Goal: Task Accomplishment & Management: Manage account settings

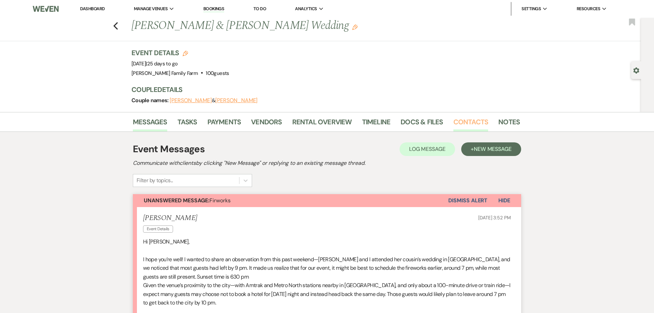
click at [468, 120] on link "Contacts" at bounding box center [470, 123] width 35 height 15
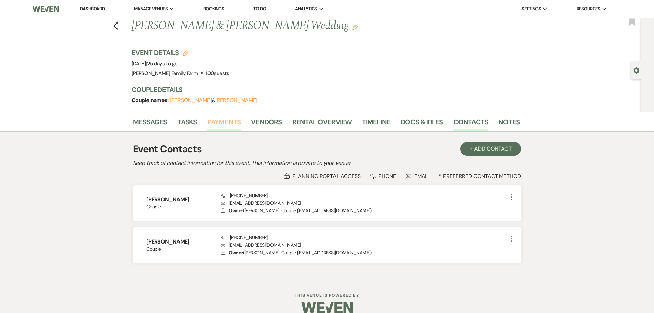
click at [232, 123] on link "Payments" at bounding box center [224, 123] width 34 height 15
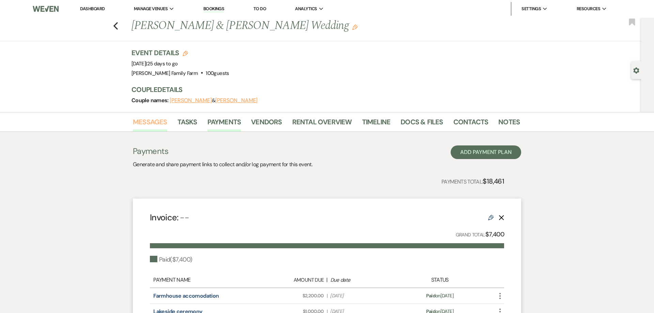
click at [153, 124] on link "Messages" at bounding box center [150, 123] width 34 height 15
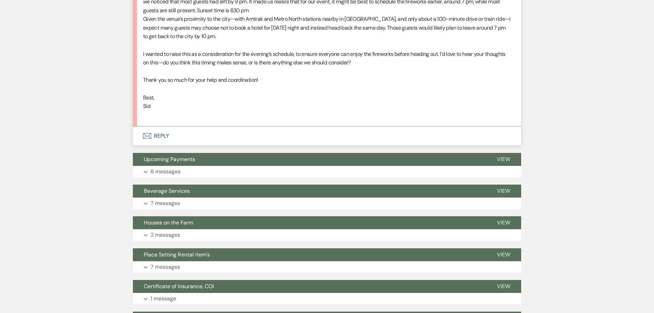
scroll to position [330, 0]
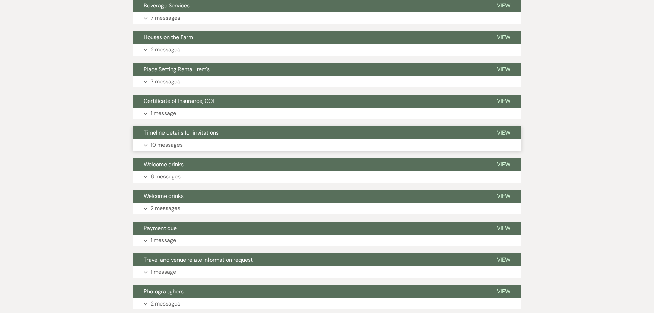
click at [168, 146] on p "10 messages" at bounding box center [167, 145] width 32 height 9
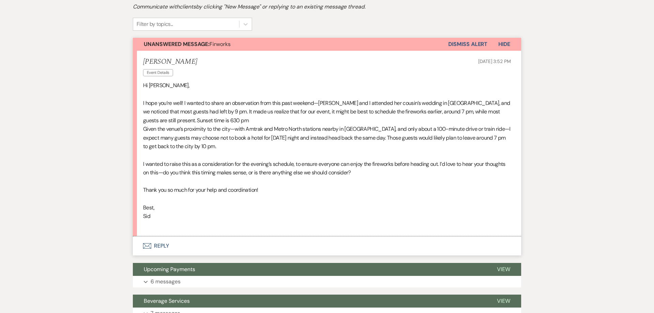
scroll to position [0, 0]
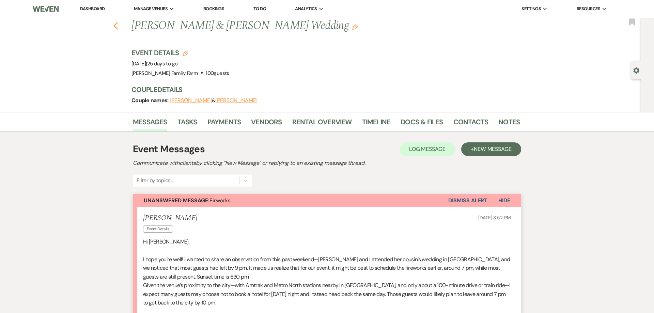
click at [116, 26] on icon "Previous" at bounding box center [115, 26] width 5 height 8
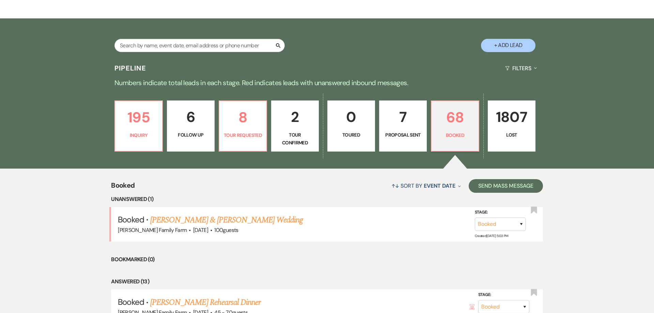
scroll to position [247, 0]
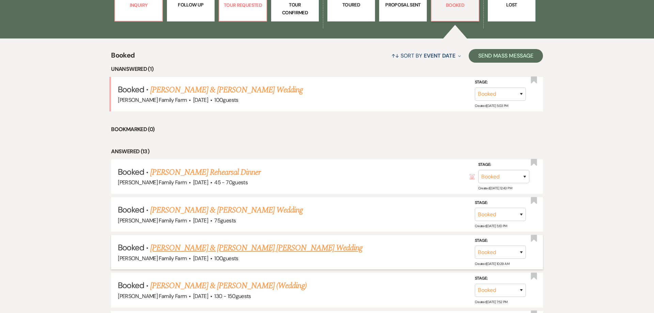
click at [257, 249] on link "[PERSON_NAME] & [PERSON_NAME] [PERSON_NAME] Wedding" at bounding box center [256, 248] width 212 height 12
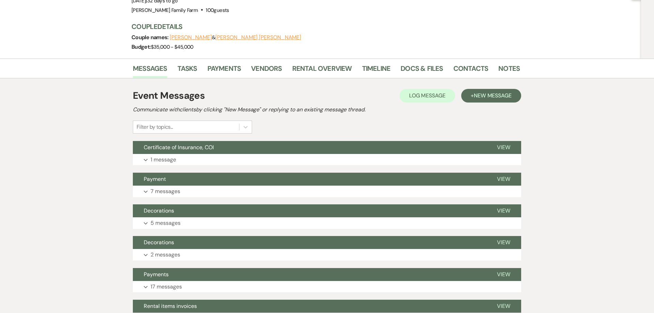
scroll to position [4, 0]
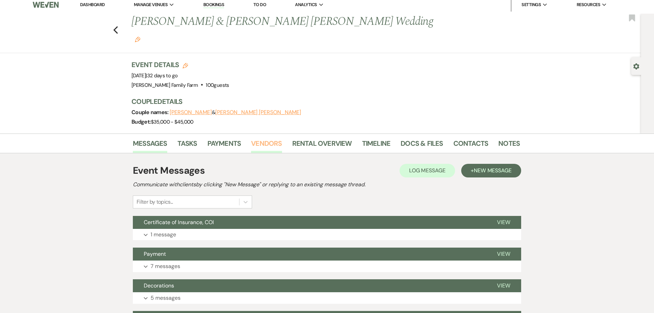
click at [263, 138] on link "Vendors" at bounding box center [266, 145] width 31 height 15
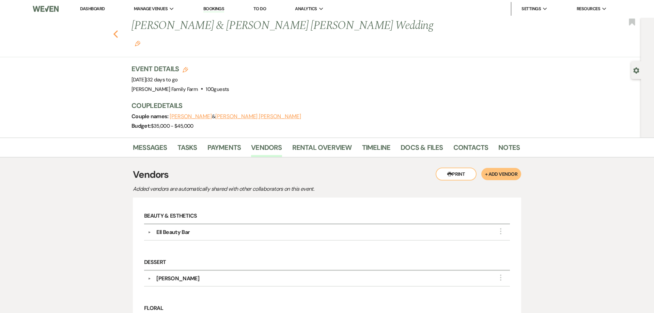
click at [114, 30] on icon "Previous" at bounding box center [115, 34] width 5 height 8
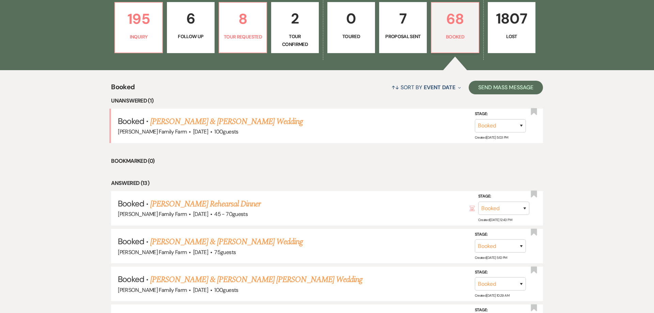
scroll to position [230, 0]
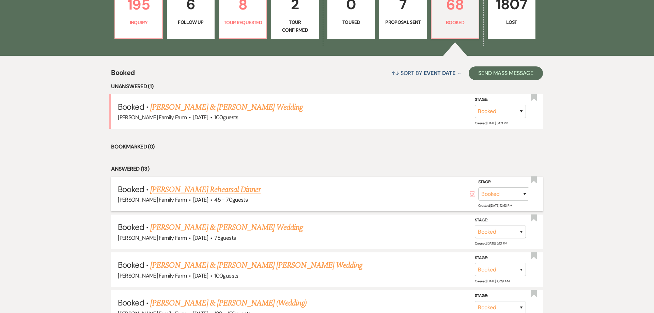
click at [215, 192] on link "[PERSON_NAME] Rehearsal Dinner" at bounding box center [205, 190] width 110 height 12
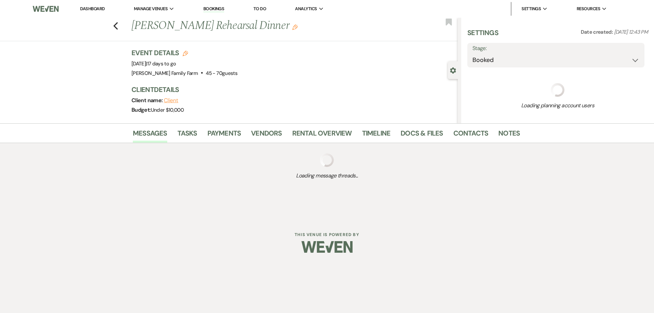
select select "5"
select select "11"
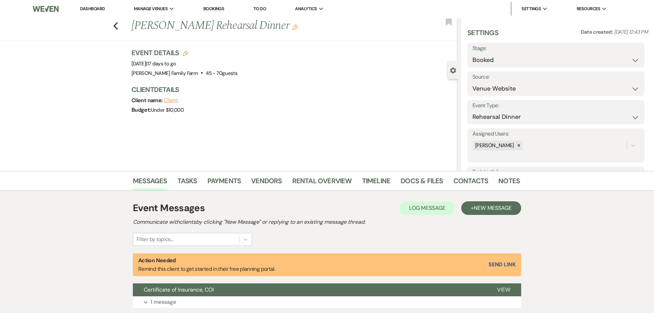
click at [292, 26] on icon "Edit" at bounding box center [294, 27] width 5 height 5
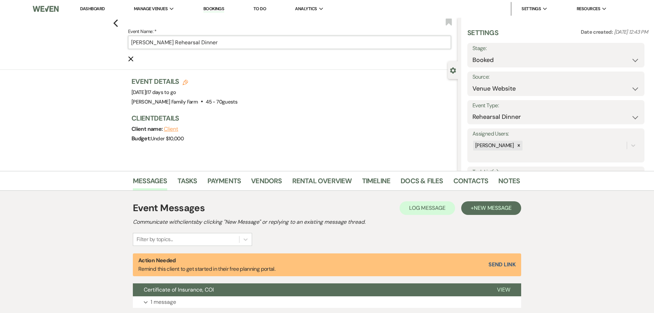
drag, startPoint x: 168, startPoint y: 43, endPoint x: 120, endPoint y: 40, distance: 48.1
click at [128, 40] on input "[PERSON_NAME] Rehearsal Dinner" at bounding box center [289, 42] width 323 height 13
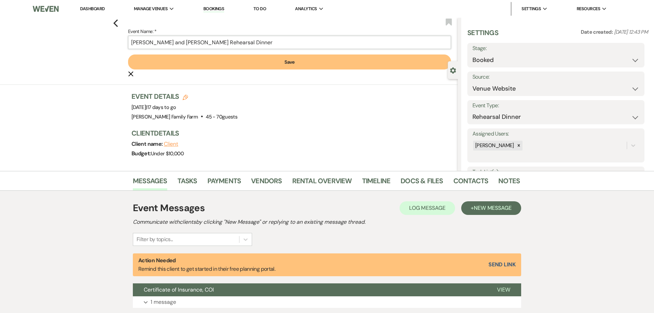
type input "[PERSON_NAME] and [PERSON_NAME] Rehearsal Dinner"
click at [245, 60] on button "Save" at bounding box center [289, 61] width 323 height 15
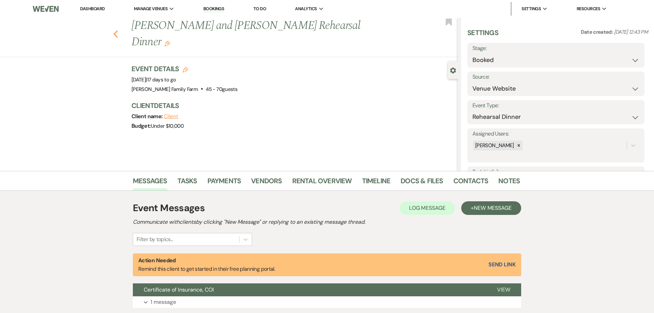
click at [116, 30] on icon "Previous" at bounding box center [115, 34] width 5 height 8
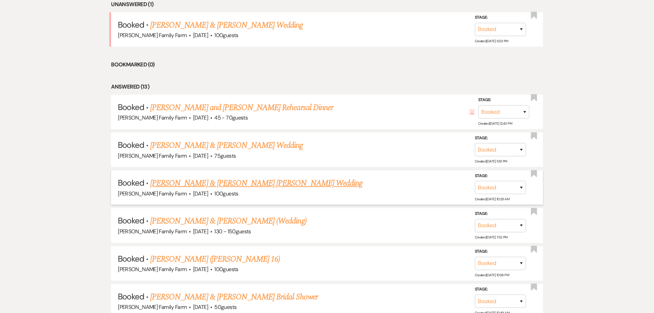
scroll to position [317, 0]
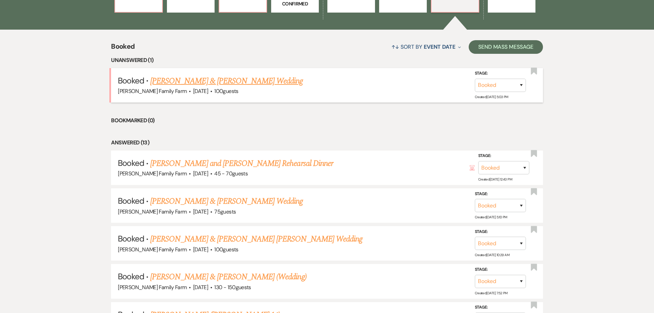
click at [192, 80] on link "[PERSON_NAME] & [PERSON_NAME] Wedding" at bounding box center [226, 81] width 153 height 12
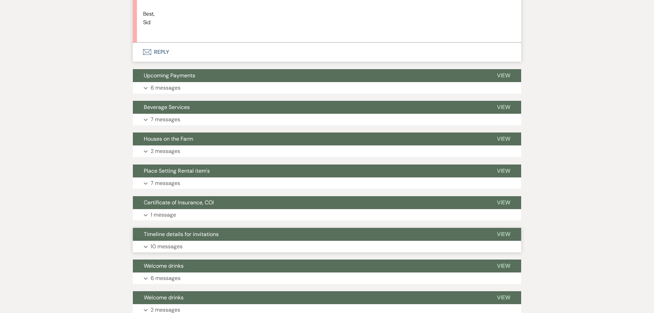
scroll to position [353, 0]
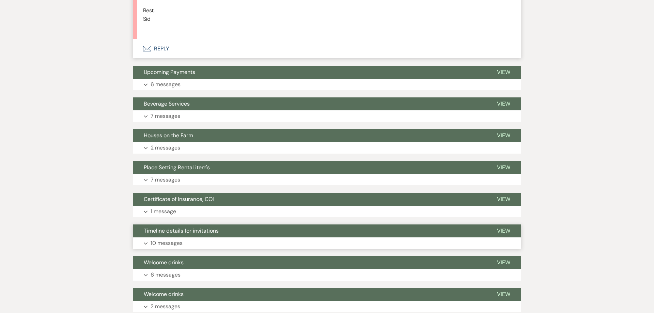
click at [178, 244] on p "10 messages" at bounding box center [167, 243] width 32 height 9
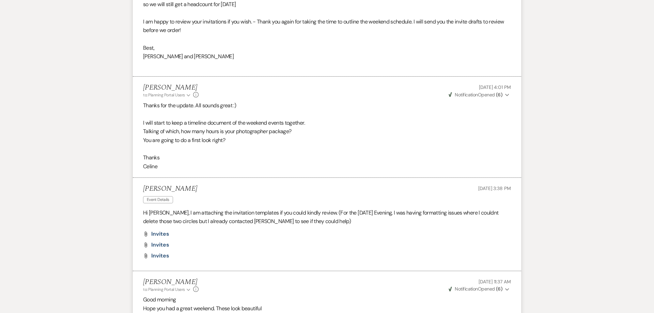
scroll to position [1144, 0]
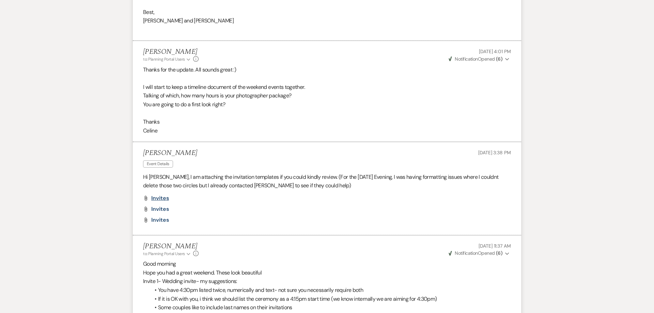
click at [162, 194] on span "invites" at bounding box center [160, 197] width 18 height 7
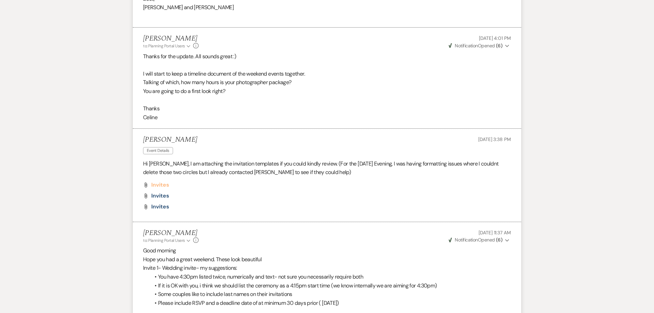
scroll to position [1144, 0]
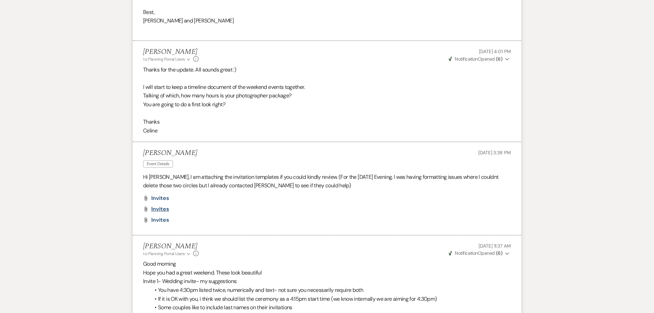
click at [157, 206] on span "invites" at bounding box center [160, 209] width 18 height 7
click at [157, 217] on span "invites" at bounding box center [160, 220] width 18 height 7
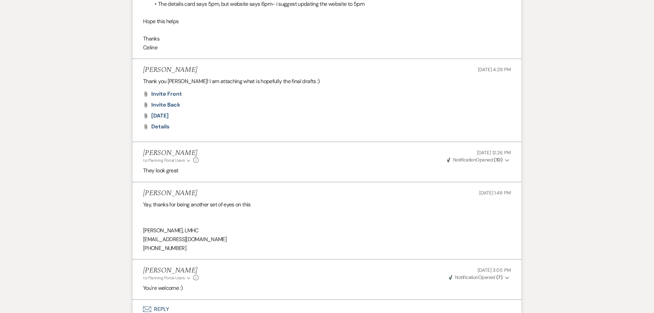
scroll to position [1474, 0]
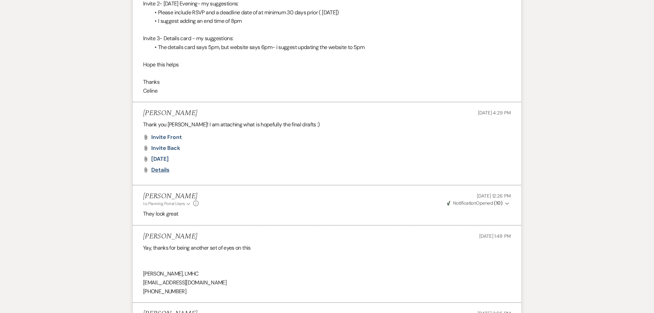
click at [159, 167] on span "details" at bounding box center [160, 170] width 18 height 7
click at [155, 156] on span "[DATE]" at bounding box center [159, 159] width 17 height 7
click at [162, 145] on span "invite back" at bounding box center [165, 148] width 29 height 7
click at [164, 134] on span "invite front" at bounding box center [166, 137] width 31 height 7
